Goal: Information Seeking & Learning: Learn about a topic

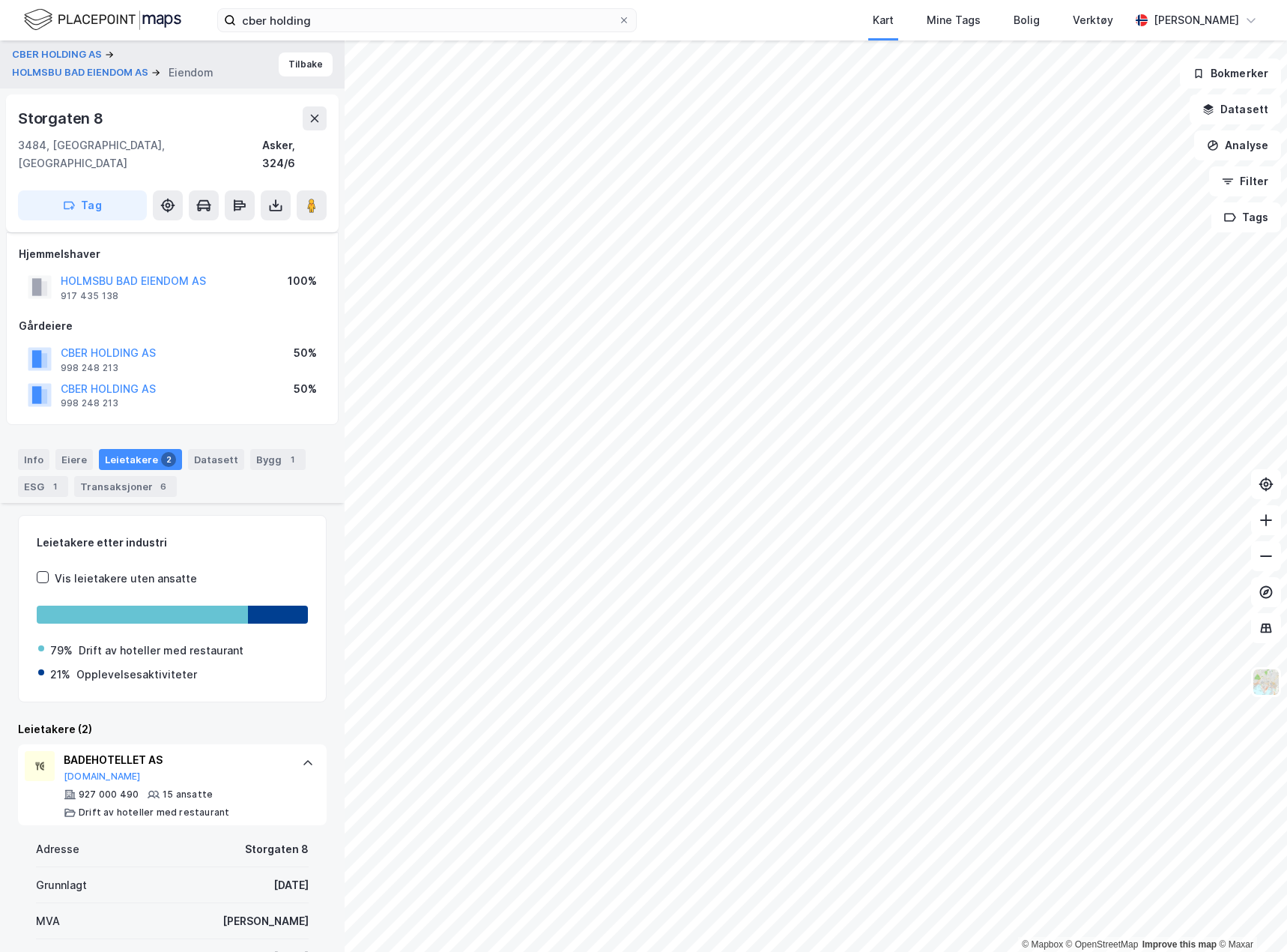
scroll to position [375, 0]
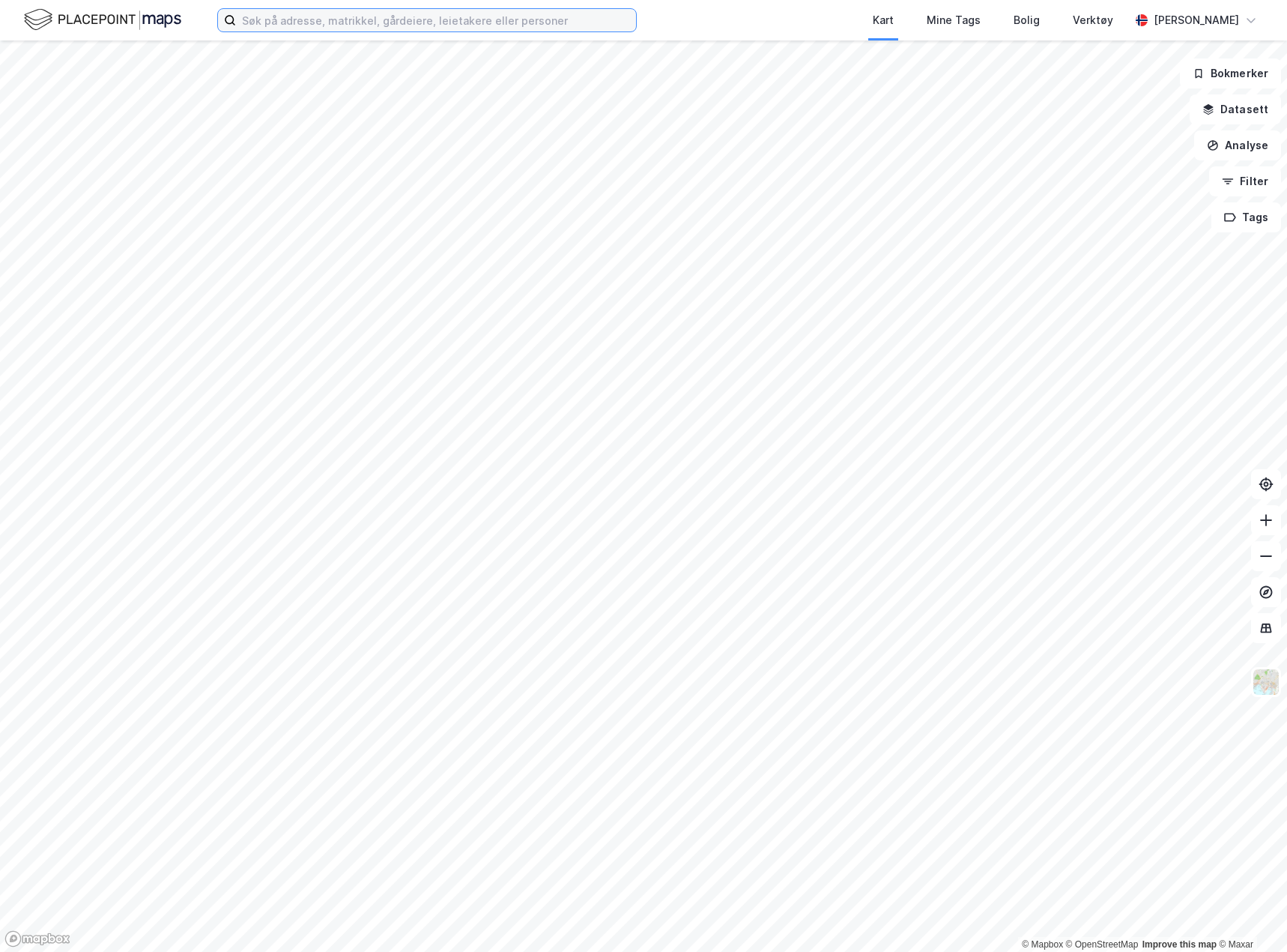
click at [428, 26] on input at bounding box center [436, 20] width 400 height 22
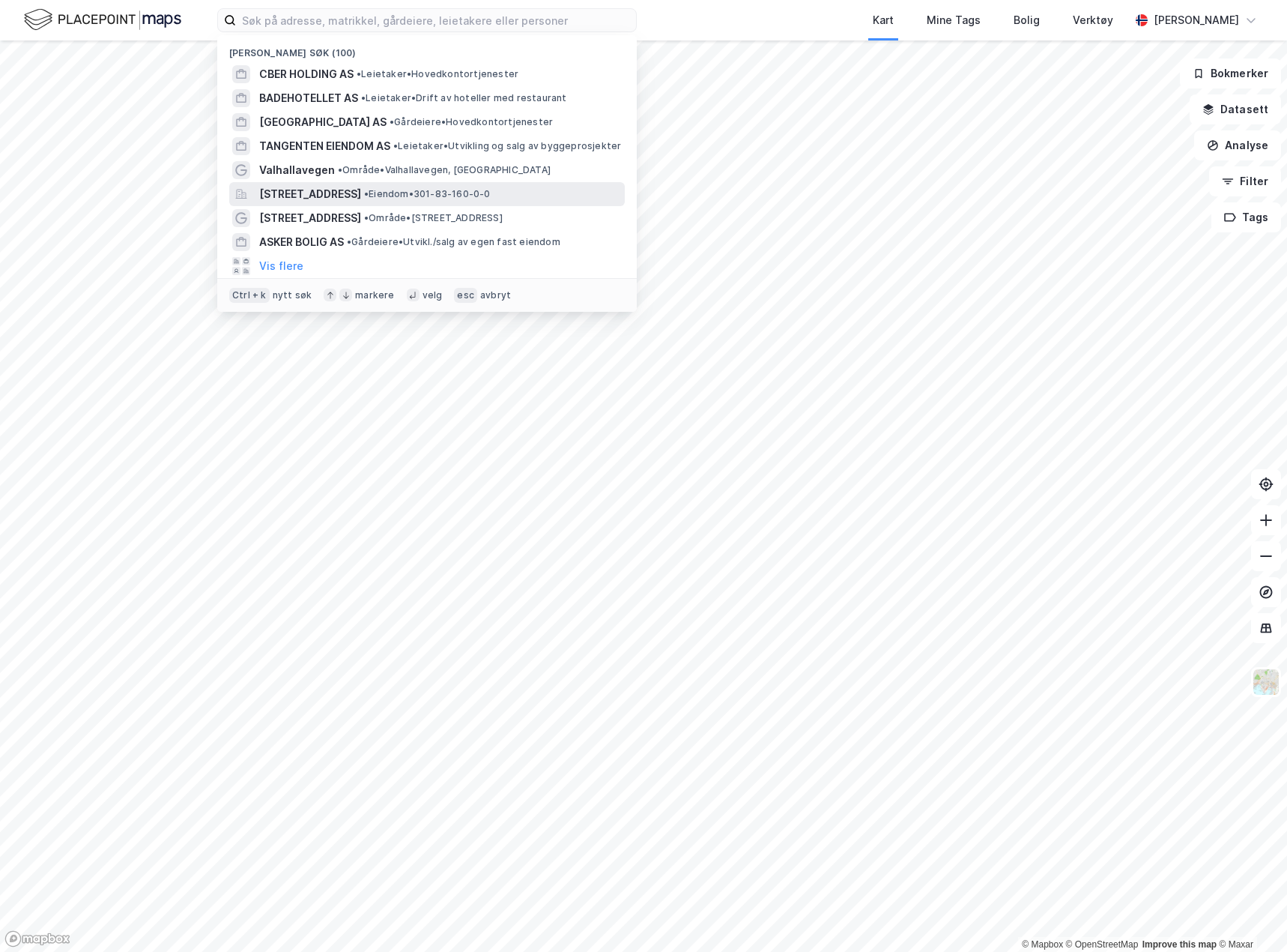
click at [332, 197] on span "[STREET_ADDRESS]" at bounding box center [309, 194] width 102 height 18
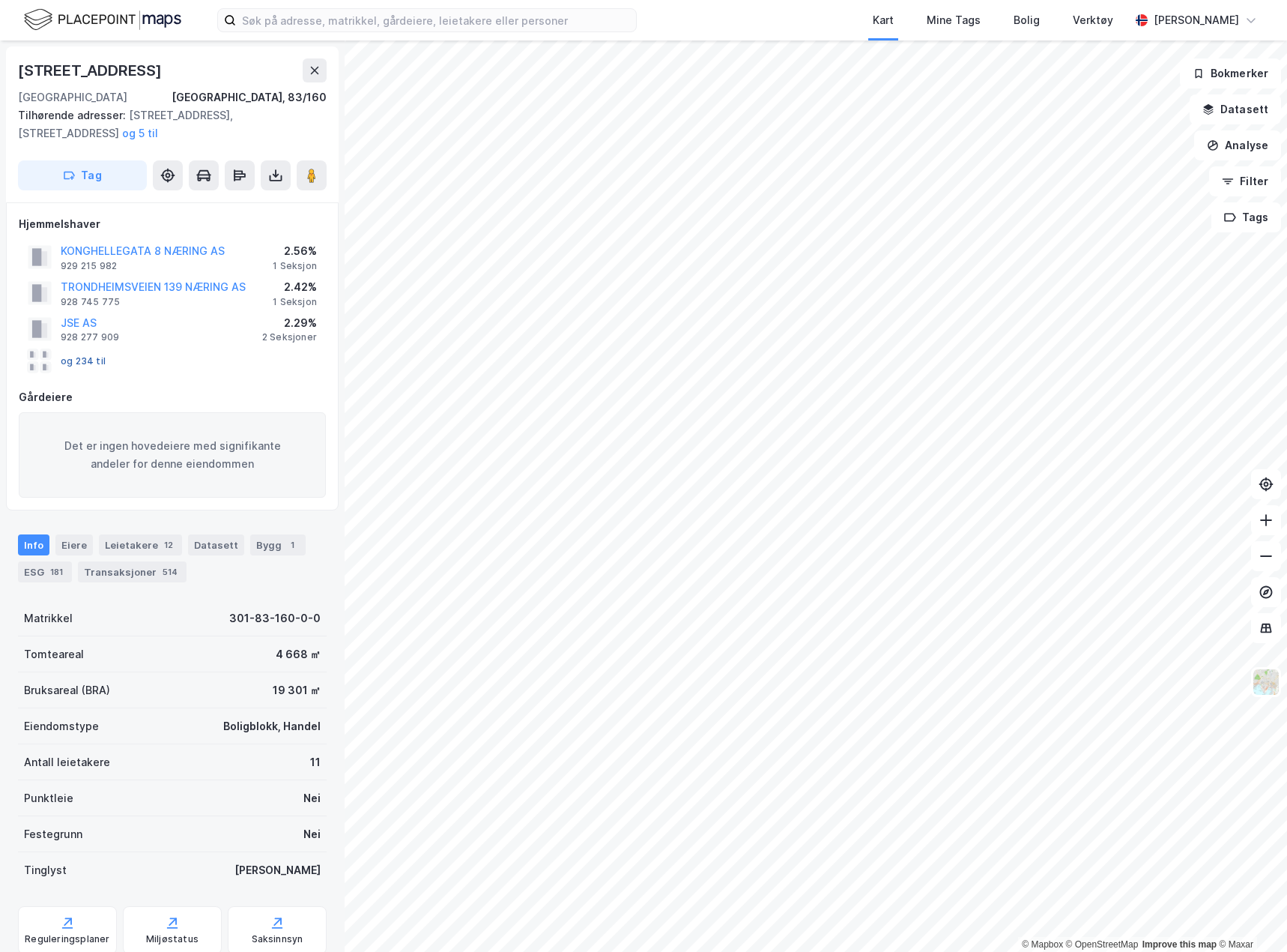
click at [0, 0] on button "og 234 til" at bounding box center [0, 0] width 0 height 0
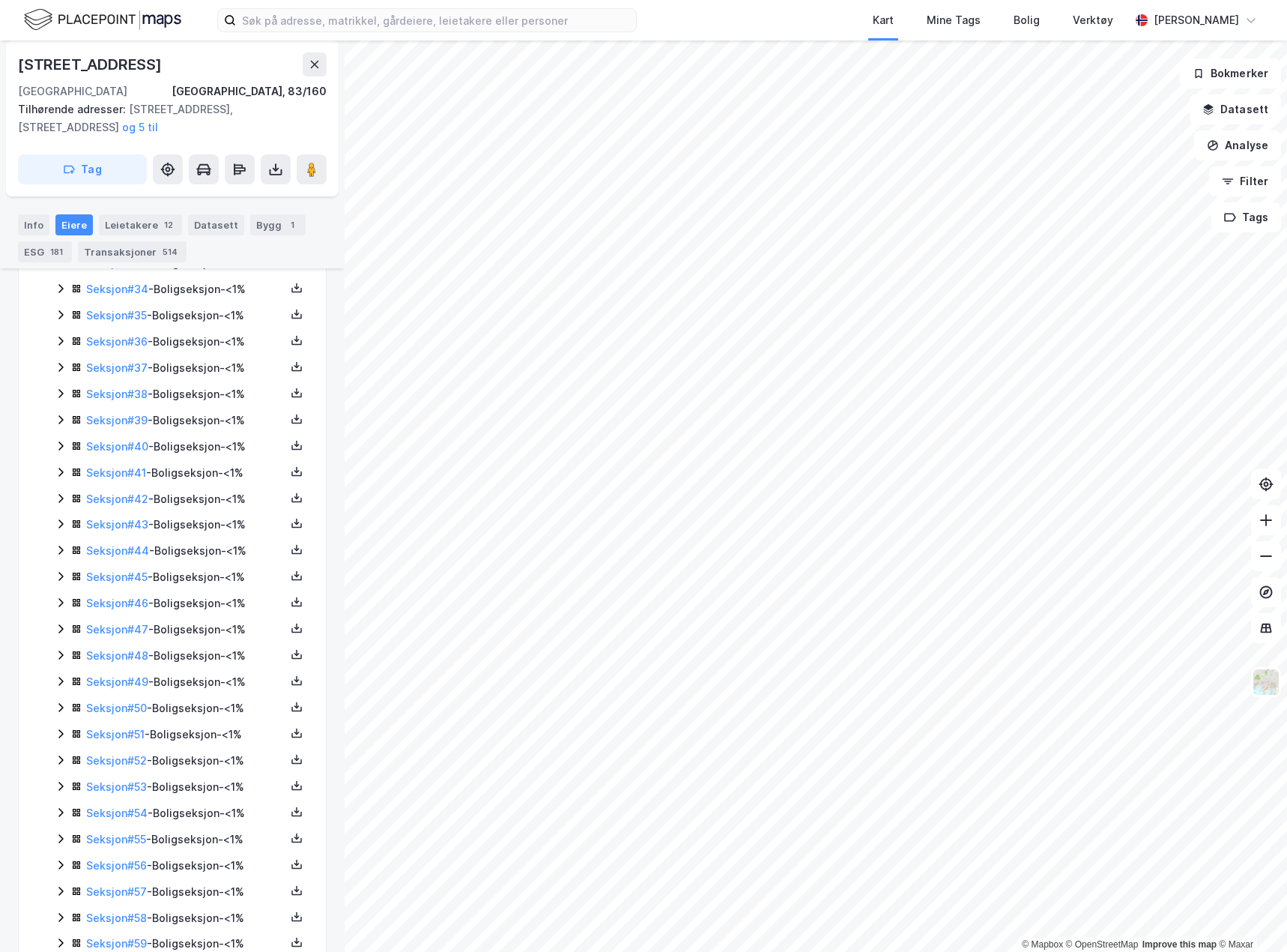
scroll to position [1274, 0]
click at [121, 418] on link "Seksjon # 39" at bounding box center [117, 420] width 62 height 13
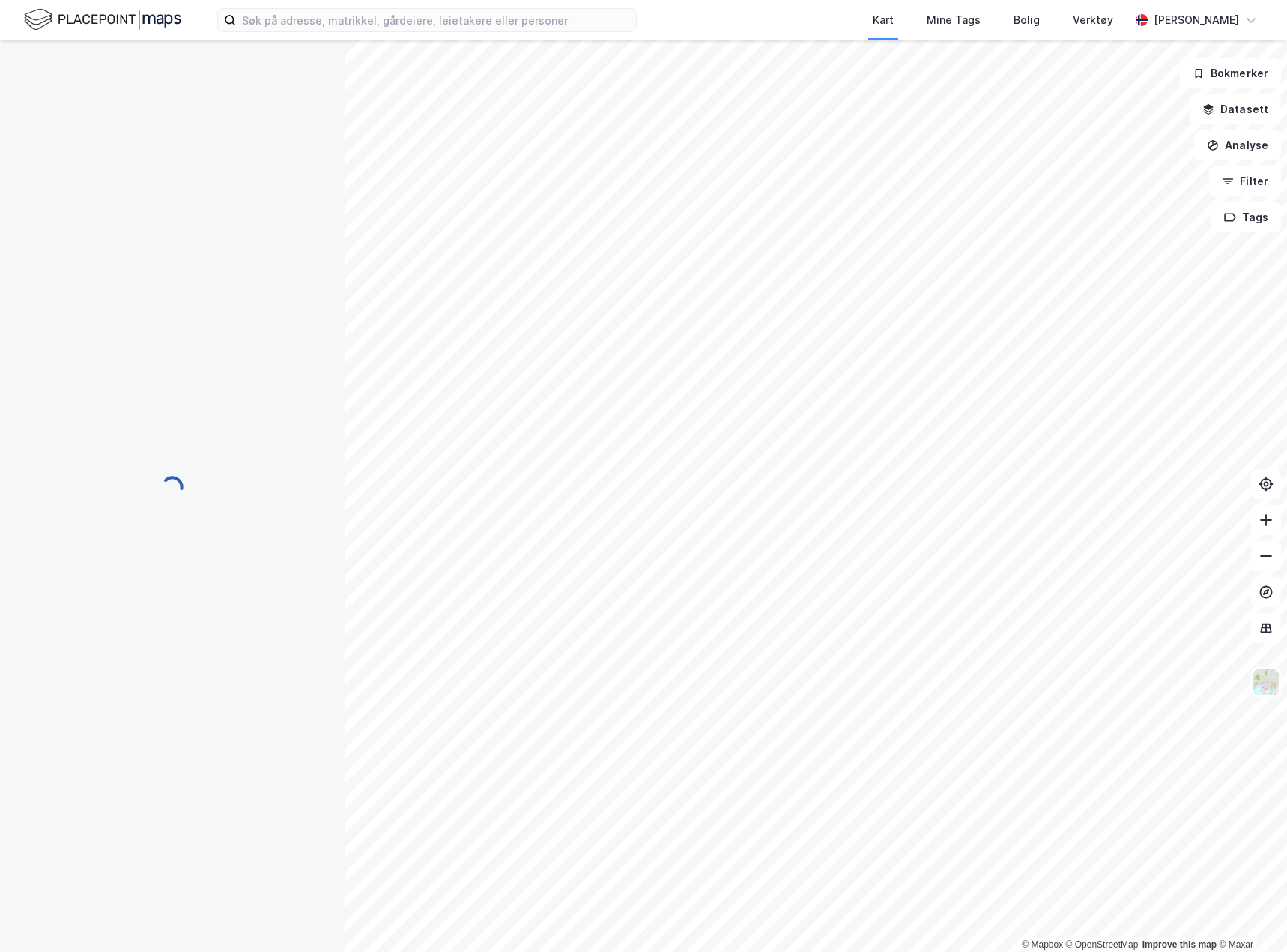
scroll to position [48, 0]
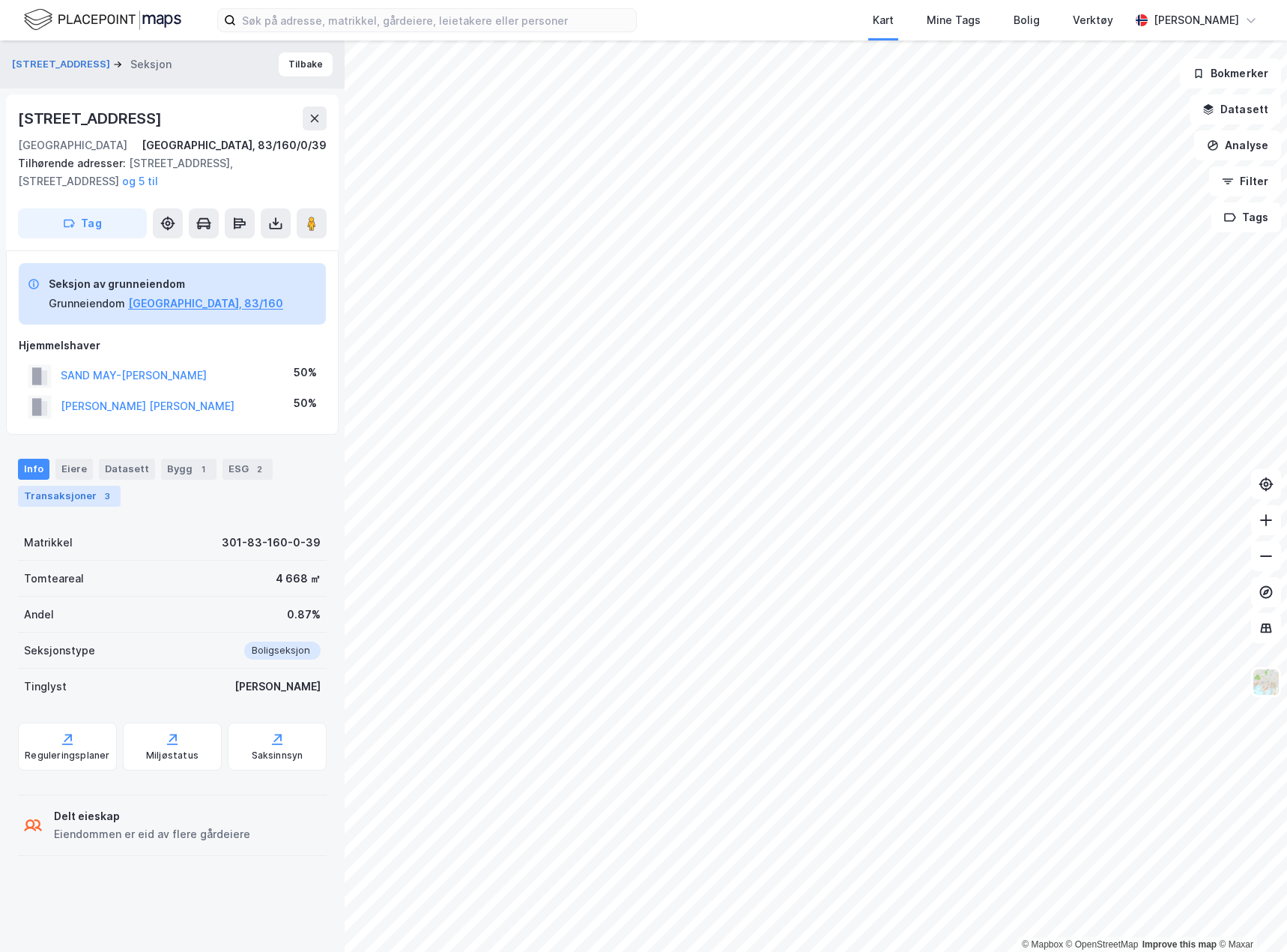
click at [92, 499] on div "Transaksjoner 3" at bounding box center [69, 496] width 102 height 21
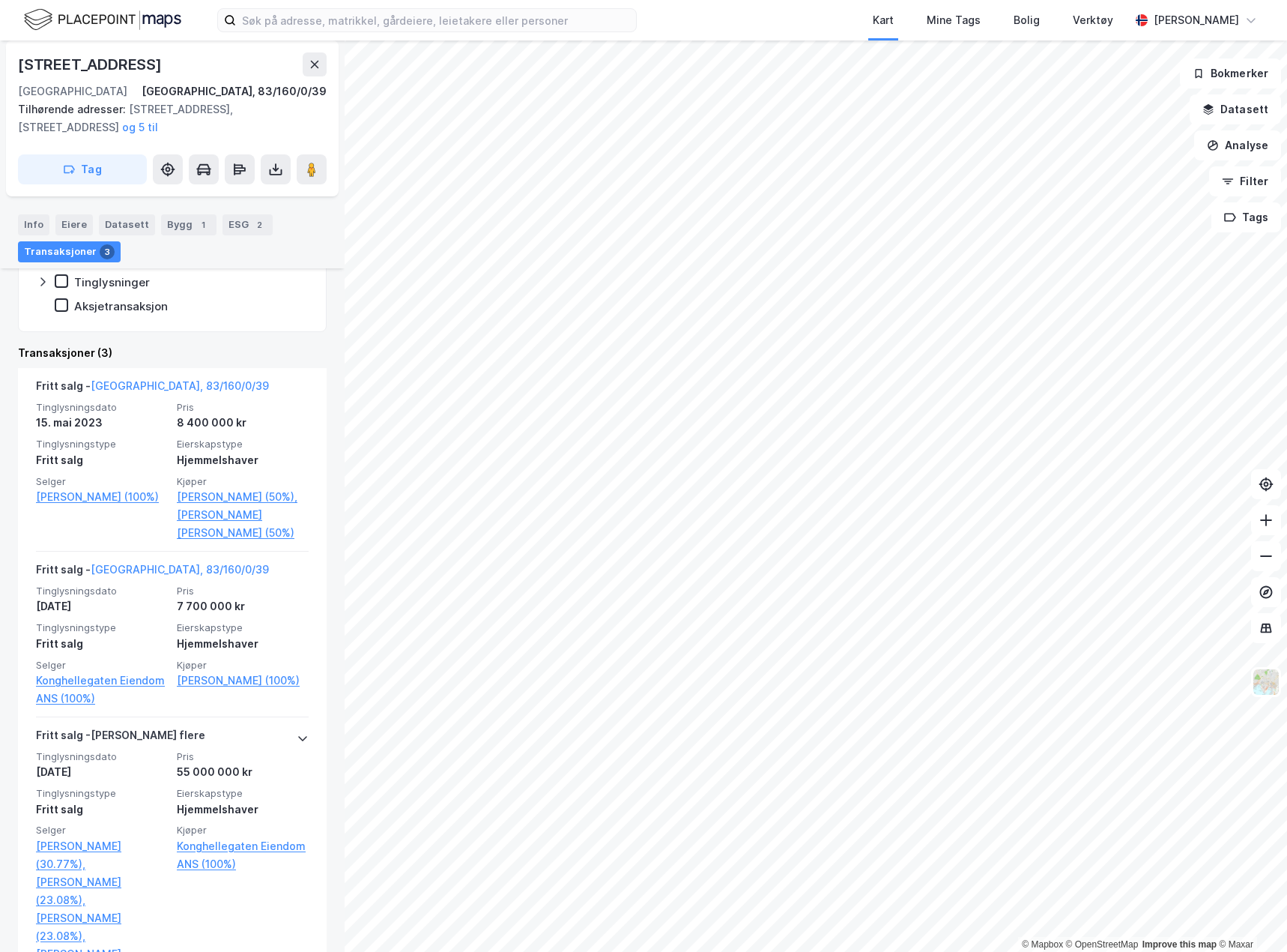
scroll to position [439, 0]
